Goal: Ask a question

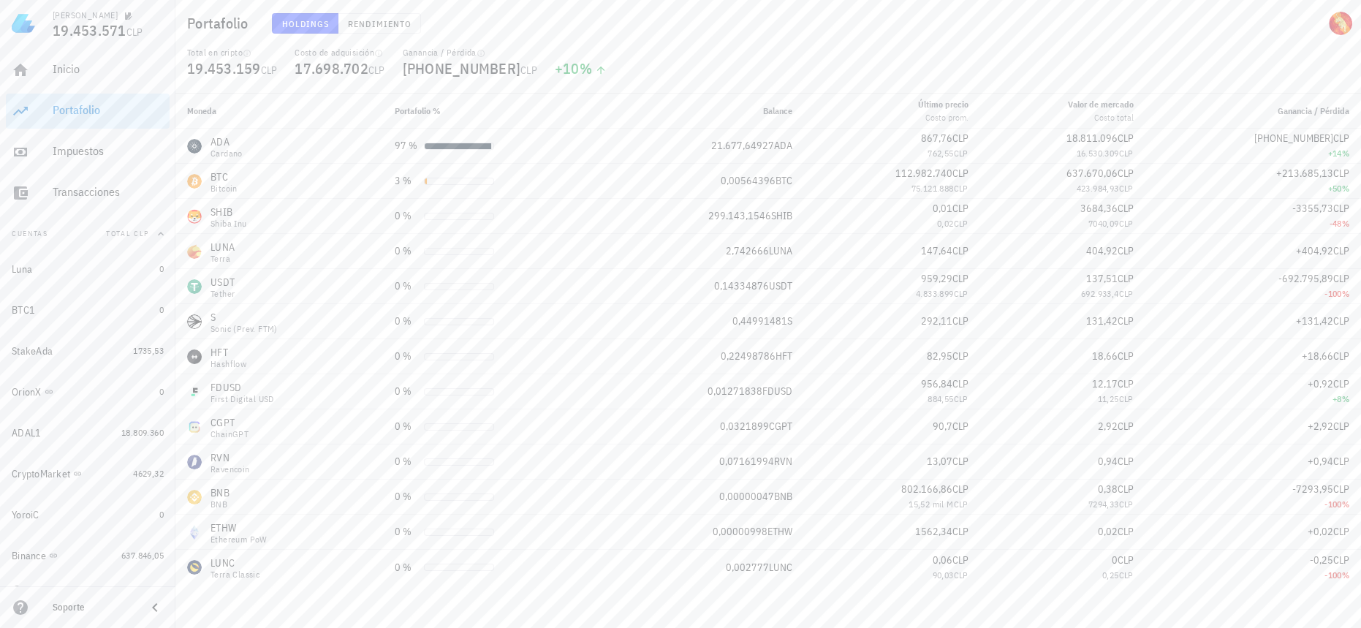
scroll to position [18, 0]
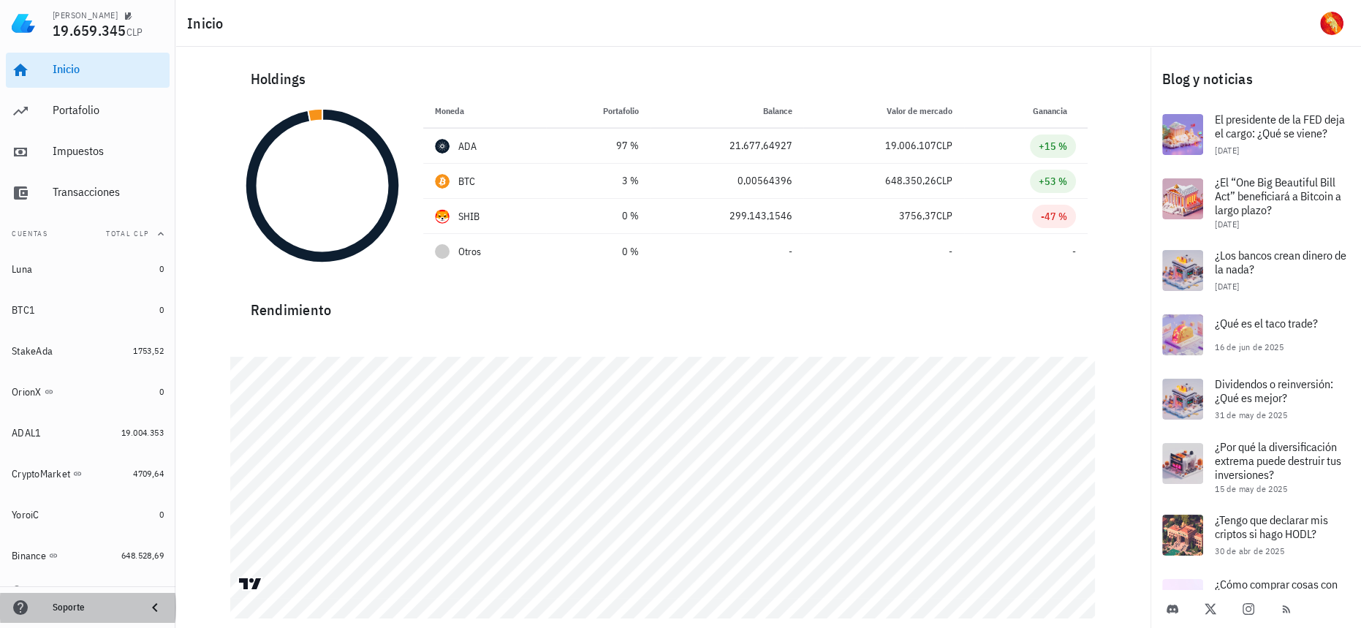
click at [89, 600] on div "Soporte" at bounding box center [94, 607] width 82 height 23
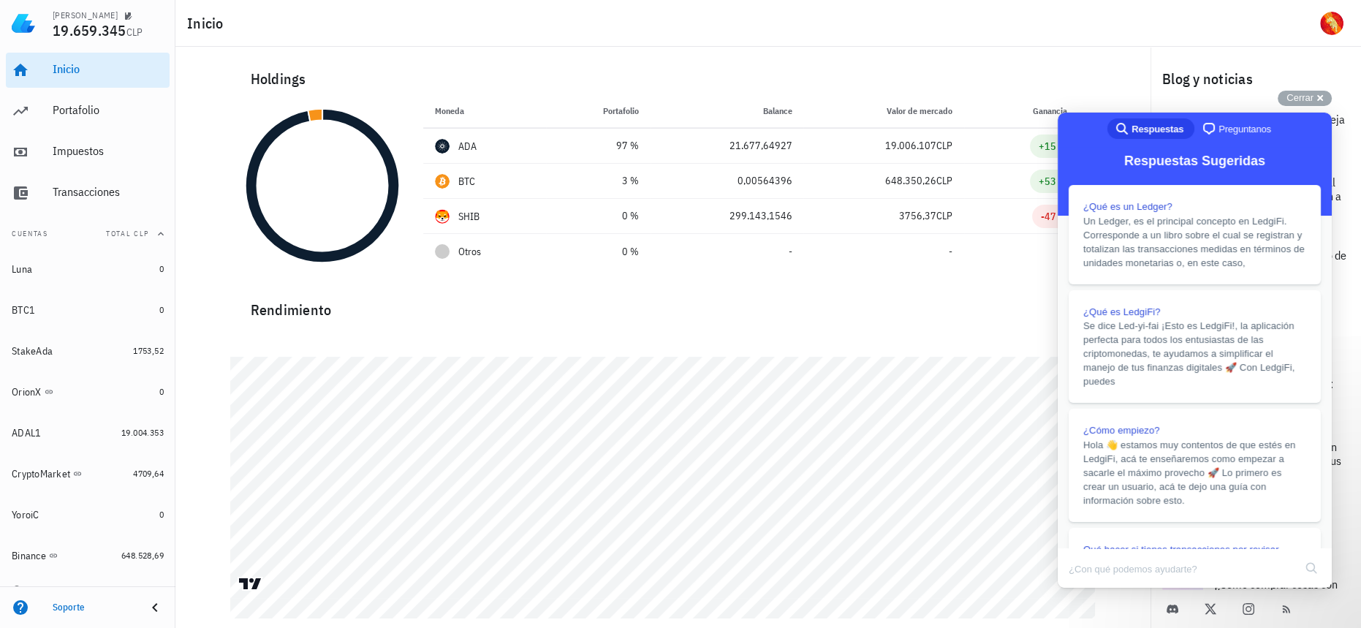
click at [1236, 128] on span "Preguntanos" at bounding box center [1245, 129] width 53 height 15
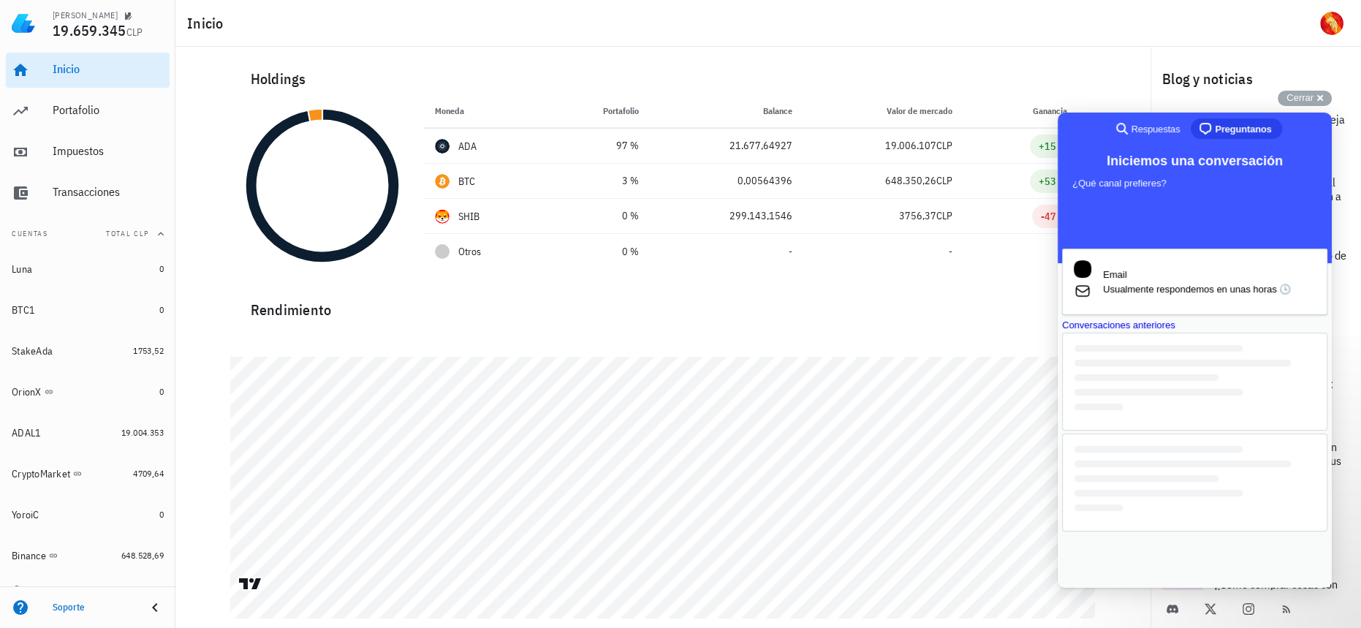
click at [1210, 532] on div at bounding box center [1194, 483] width 265 height 98
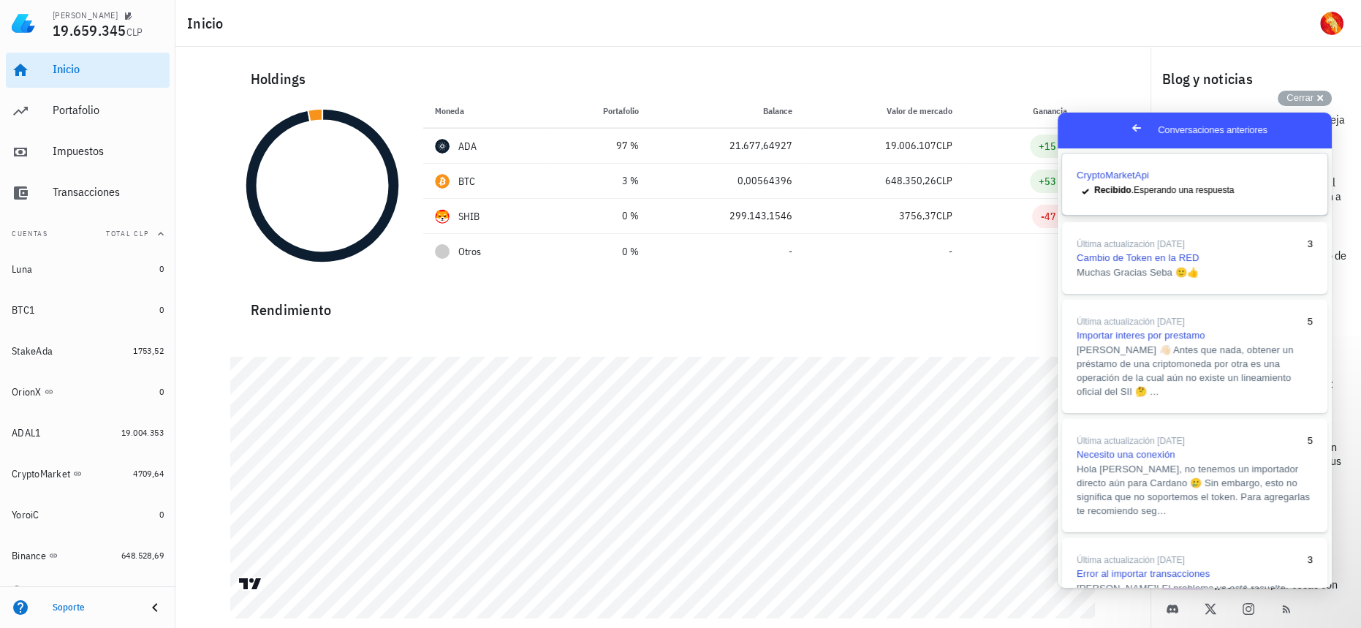
click at [1169, 186] on link "CryptoMarketApi checkmark Recibido . Esperando una respuesta" at bounding box center [1194, 184] width 265 height 61
click at [884, 284] on div "Rendimiento" at bounding box center [663, 435] width 866 height 315
click at [1085, 589] on button "Close" at bounding box center [1072, 598] width 26 height 19
click at [1320, 98] on div "Cerrar cross-small" at bounding box center [1305, 98] width 54 height 15
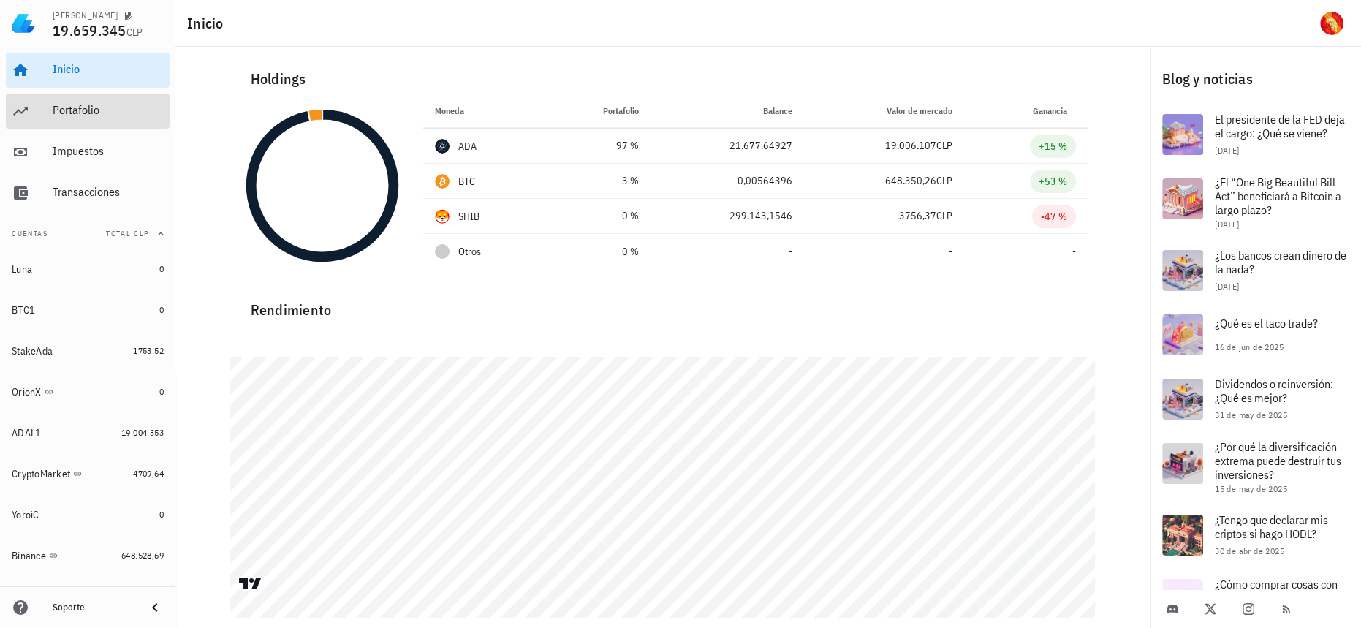
click at [126, 102] on div "Portafolio" at bounding box center [108, 110] width 111 height 33
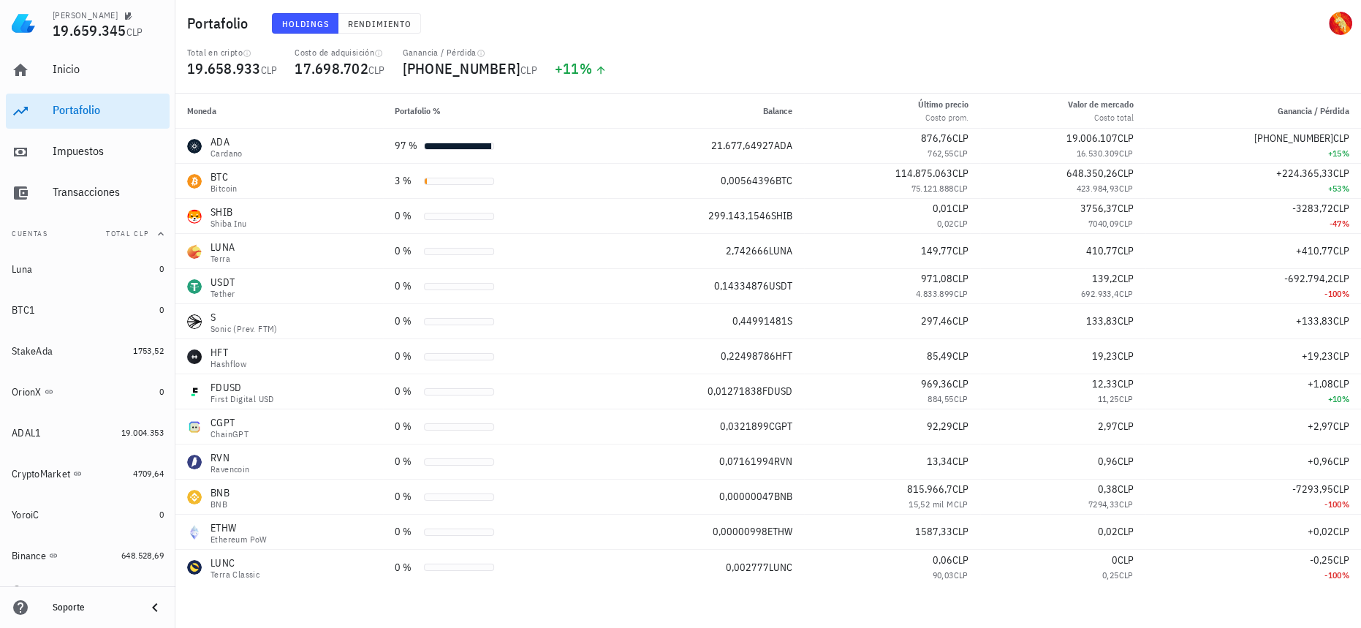
click at [86, 88] on div "Inicio Portafolio Impuestos Transacciones" at bounding box center [88, 132] width 164 height 170
click at [109, 68] on div "Inicio" at bounding box center [108, 69] width 111 height 14
